Goal: Task Accomplishment & Management: Use online tool/utility

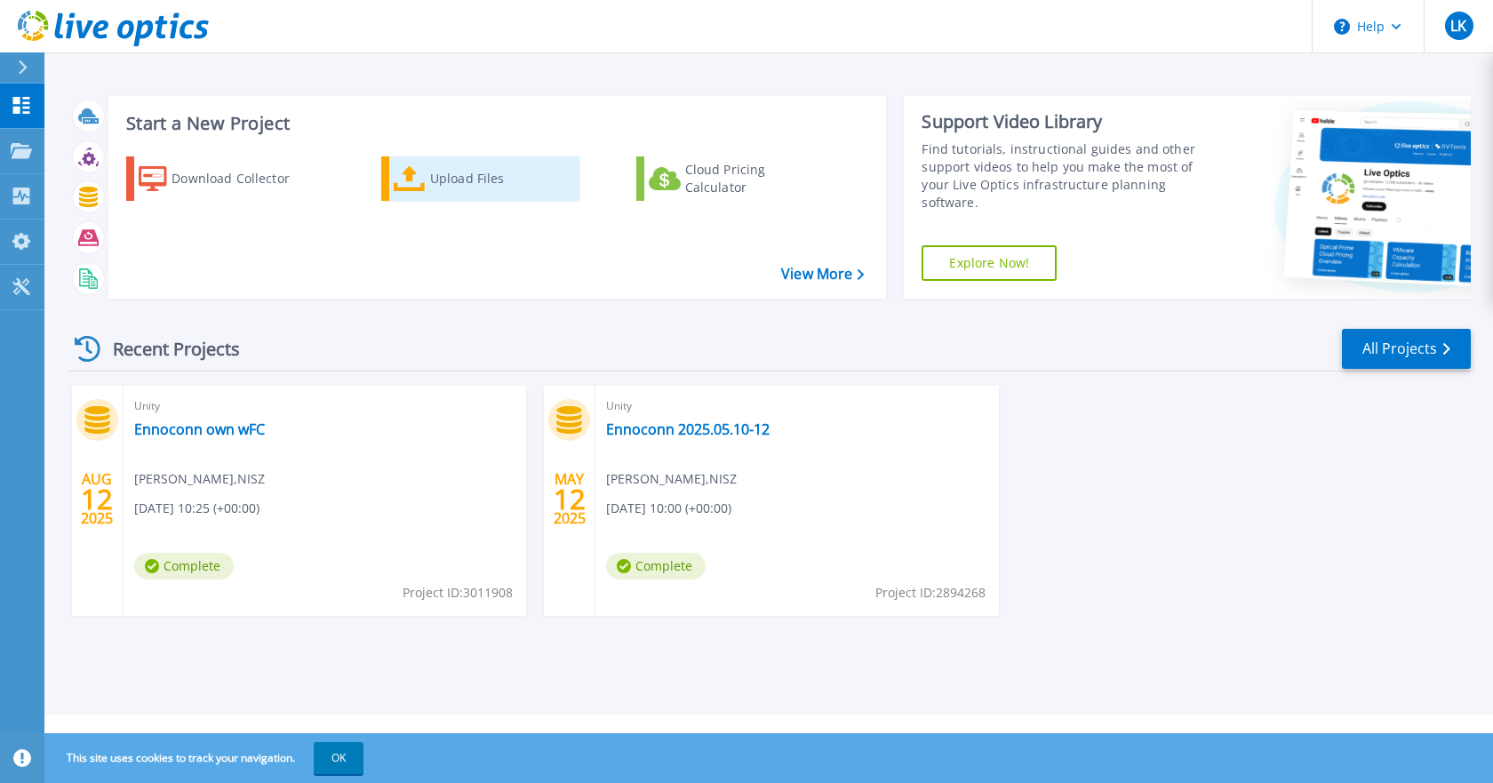
click at [443, 183] on div "Upload Files" at bounding box center [501, 179] width 142 height 36
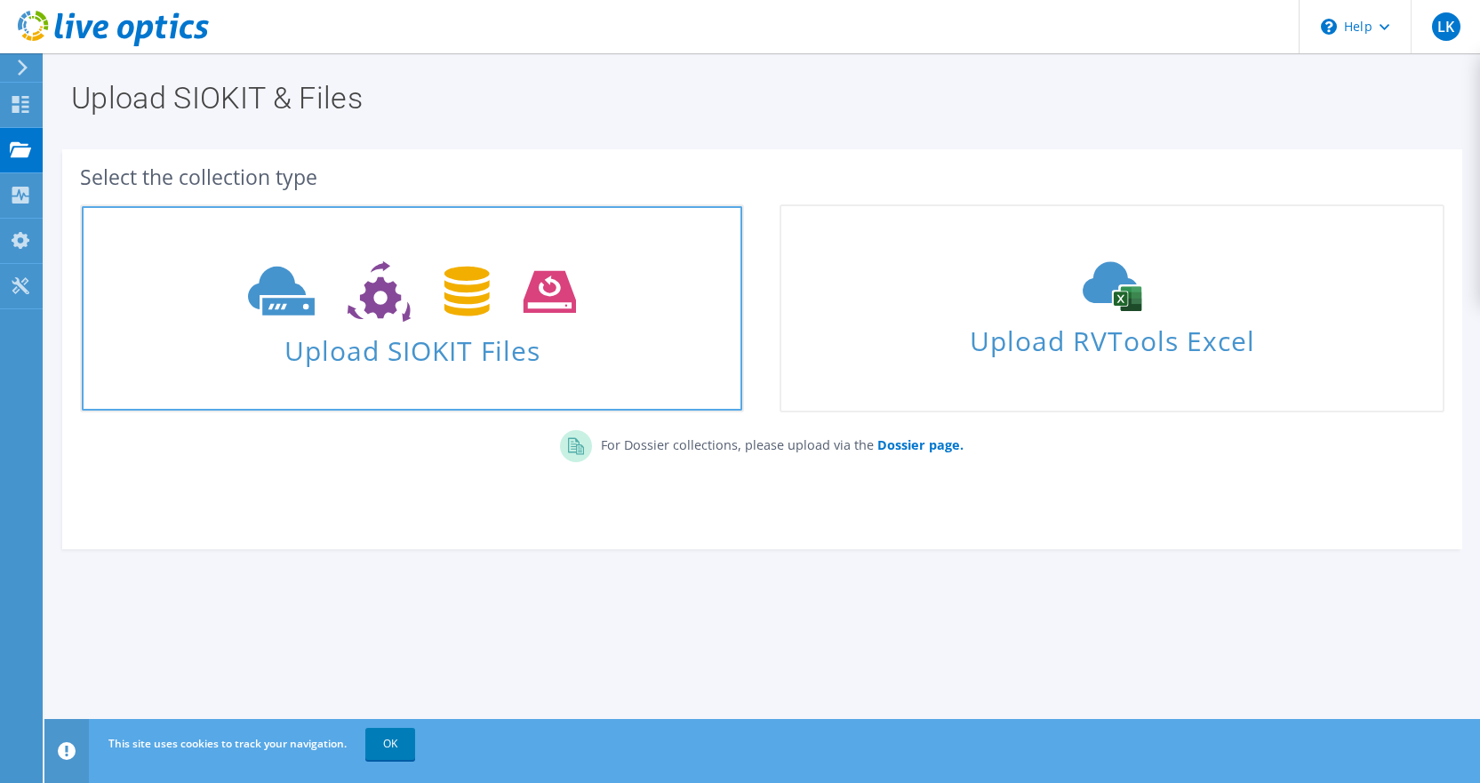
click at [470, 314] on use at bounding box center [412, 291] width 328 height 61
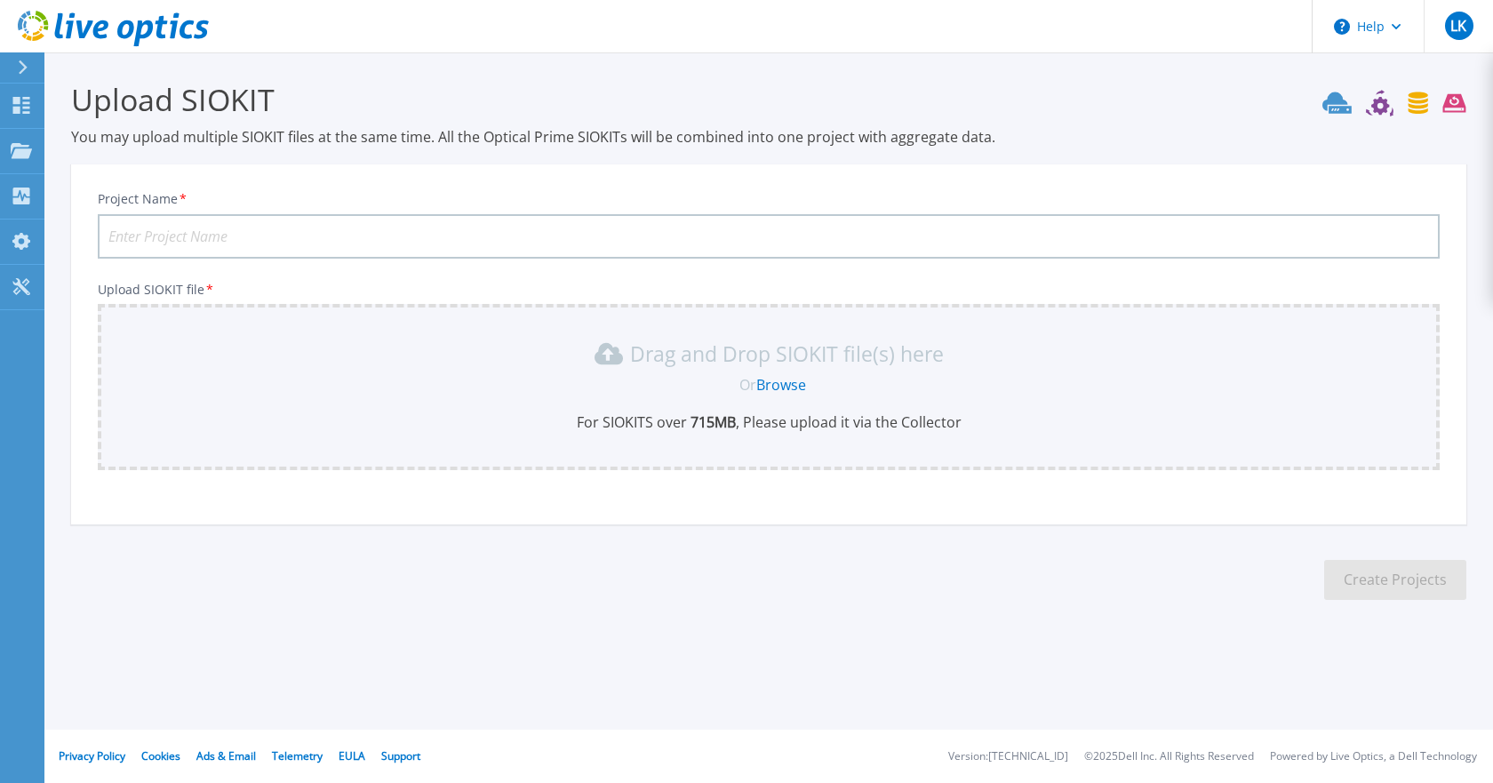
click at [959, 229] on input "Project Name *" at bounding box center [769, 236] width 1342 height 44
click at [220, 241] on input "Ennoconn own wFC" at bounding box center [769, 236] width 1342 height 44
type input "Ennoconn own woFC 251013"
click at [774, 379] on link "Browse" at bounding box center [781, 385] width 50 height 20
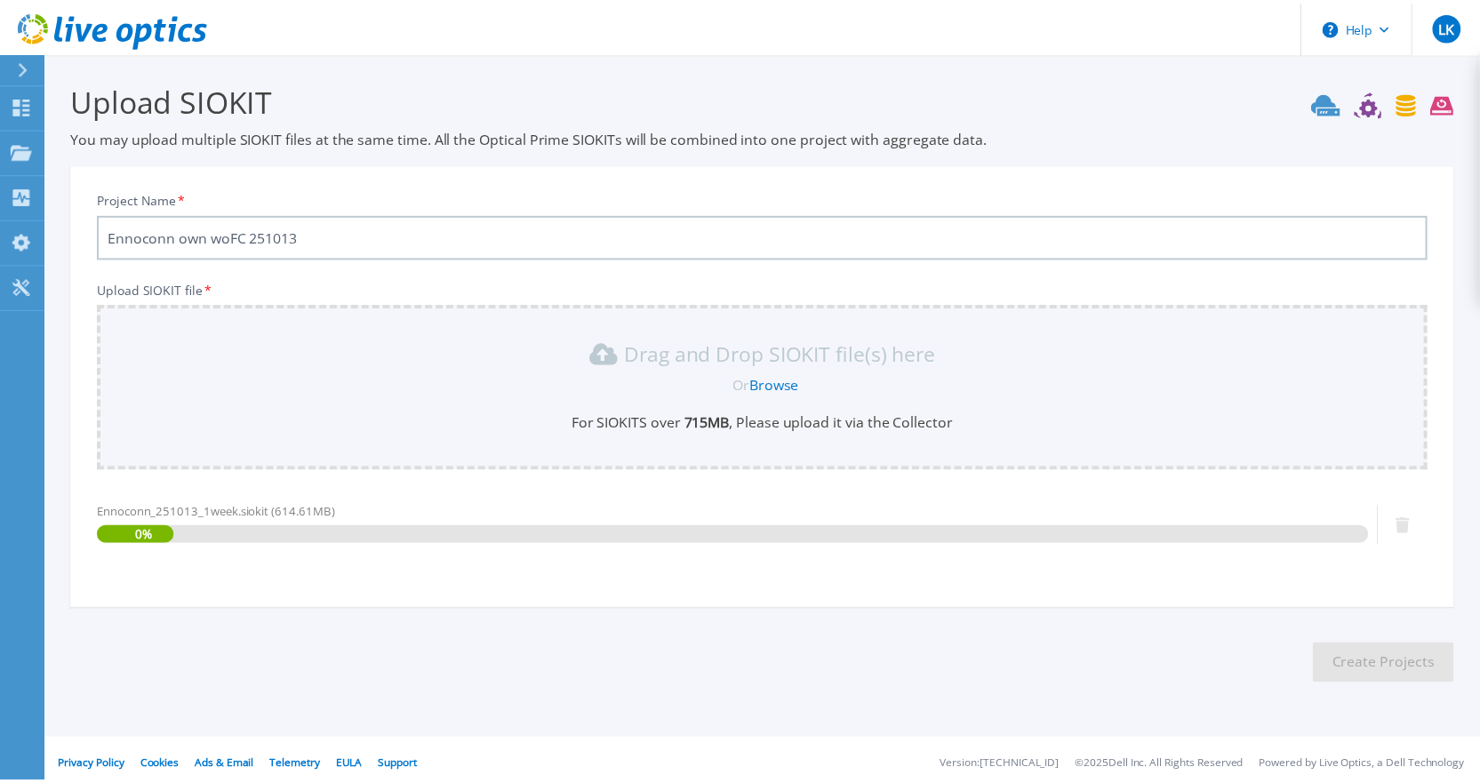
scroll to position [10, 0]
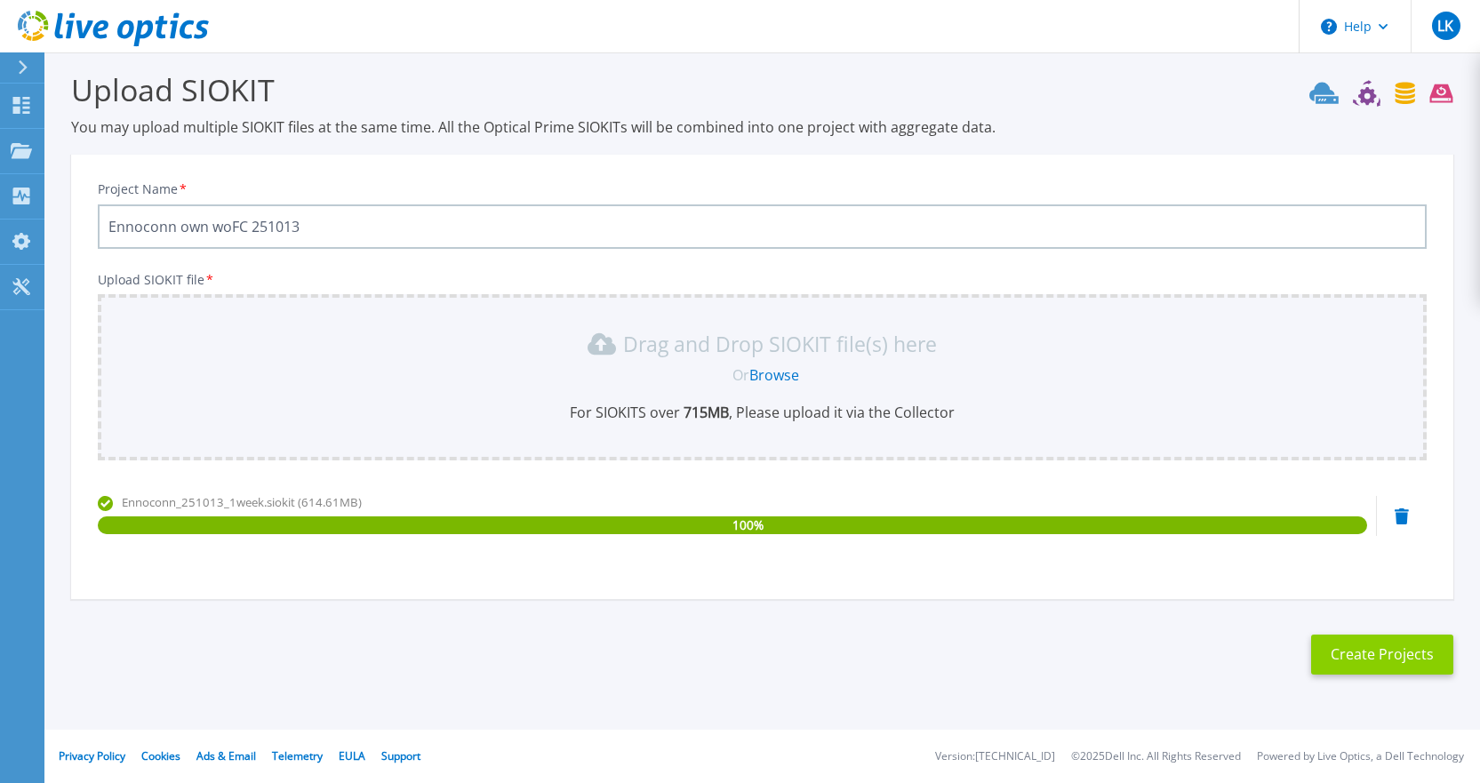
click at [1367, 659] on button "Create Projects" at bounding box center [1382, 655] width 142 height 40
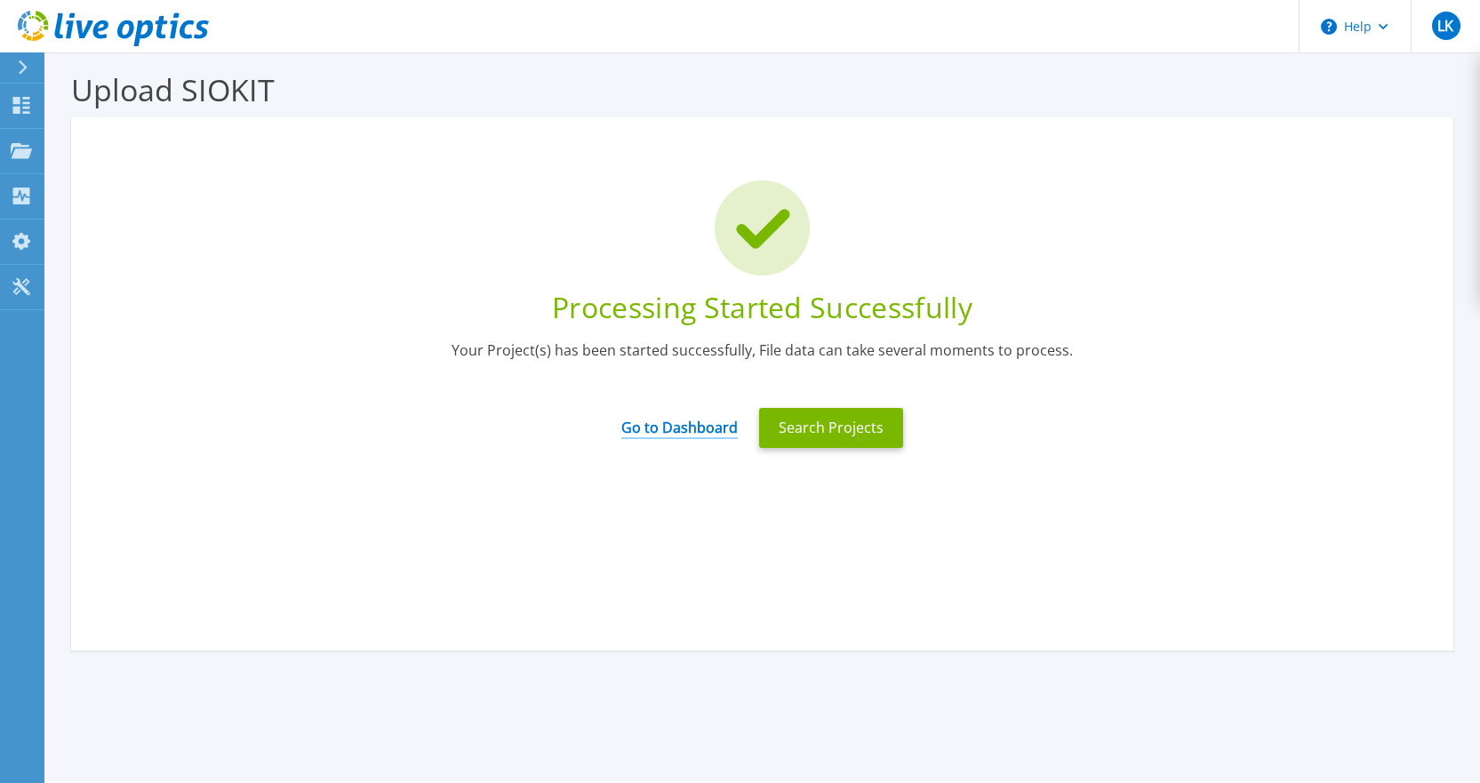
click at [722, 422] on link "Go to Dashboard" at bounding box center [679, 421] width 116 height 35
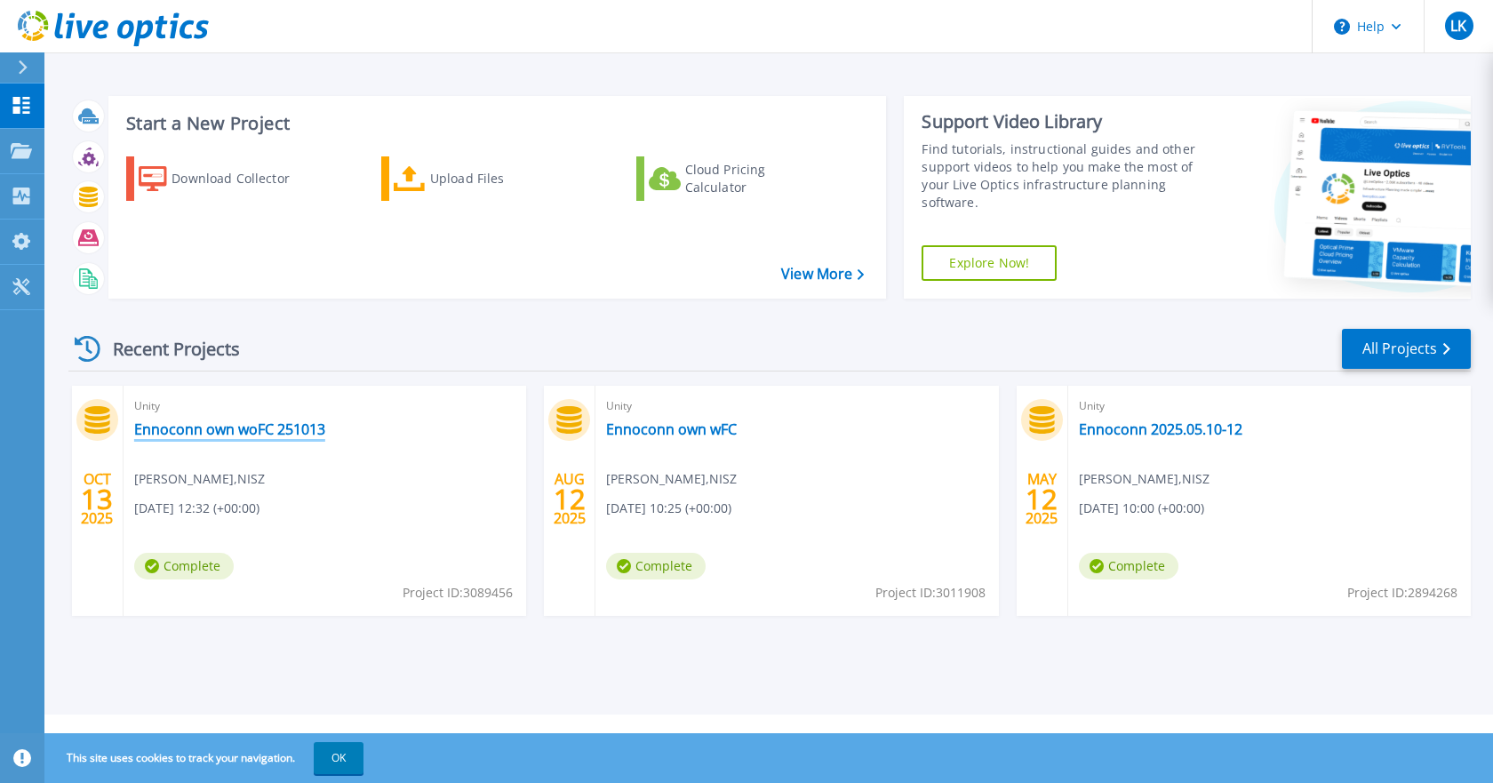
click at [236, 428] on link "Ennoconn own woFC 251013" at bounding box center [229, 429] width 191 height 18
